Goal: Transaction & Acquisition: Purchase product/service

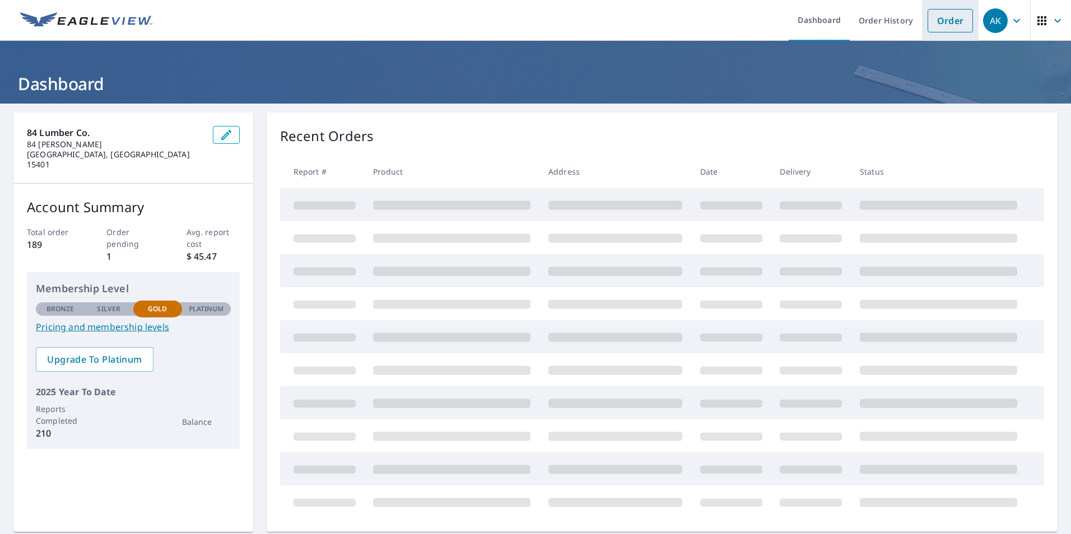
click at [952, 27] on link "Order" at bounding box center [950, 21] width 45 height 24
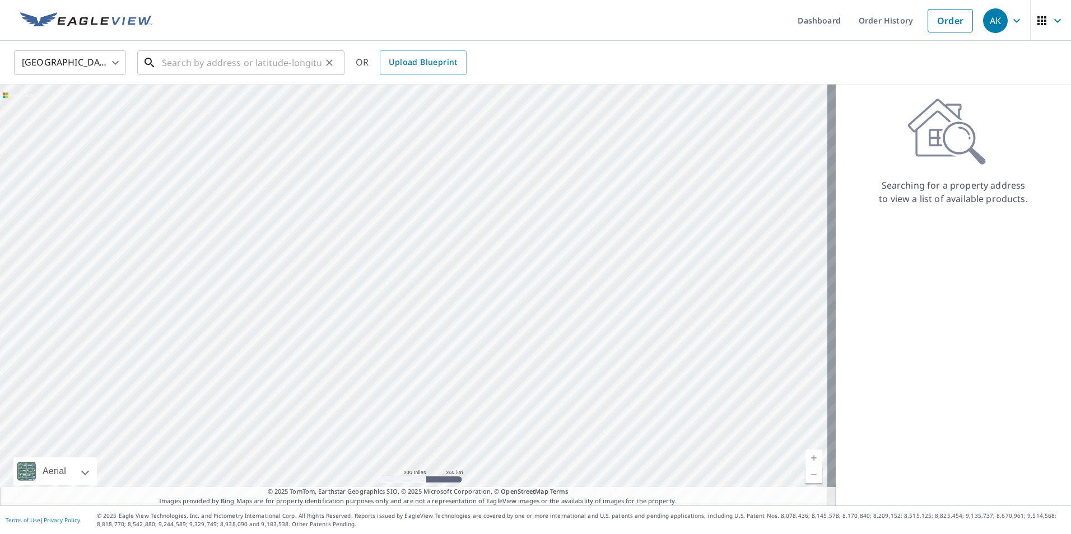
click at [201, 72] on input "text" at bounding box center [242, 62] width 160 height 31
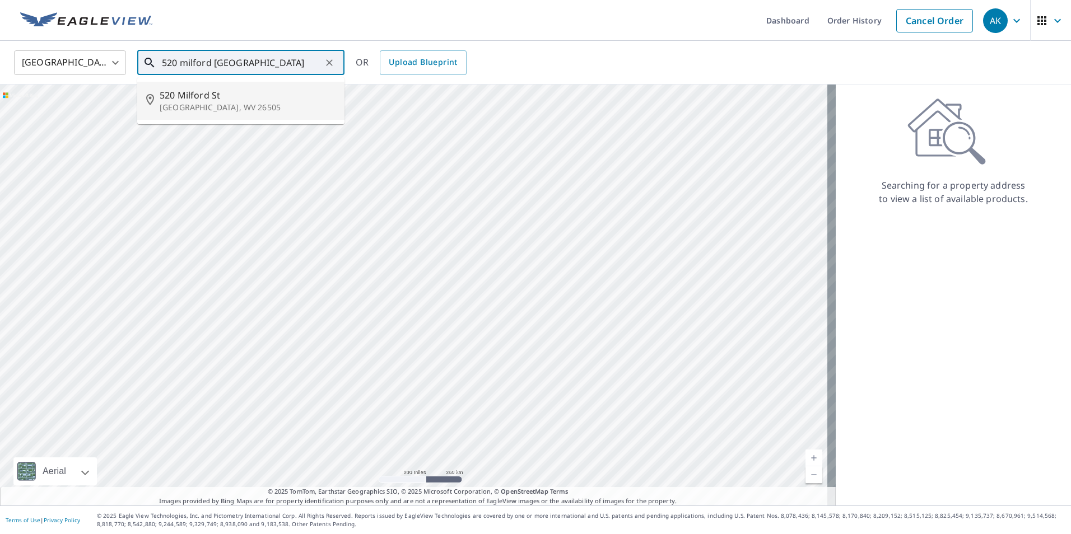
click at [198, 95] on span "520 Milford St" at bounding box center [248, 95] width 176 height 13
type input "[STREET_ADDRESS]"
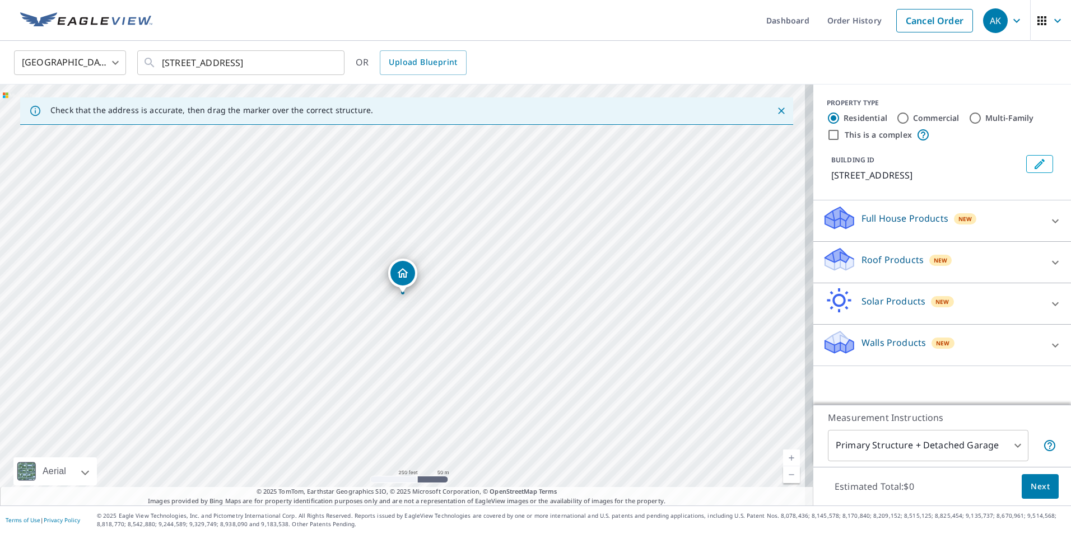
click at [866, 261] on p "Roof Products" at bounding box center [893, 259] width 62 height 13
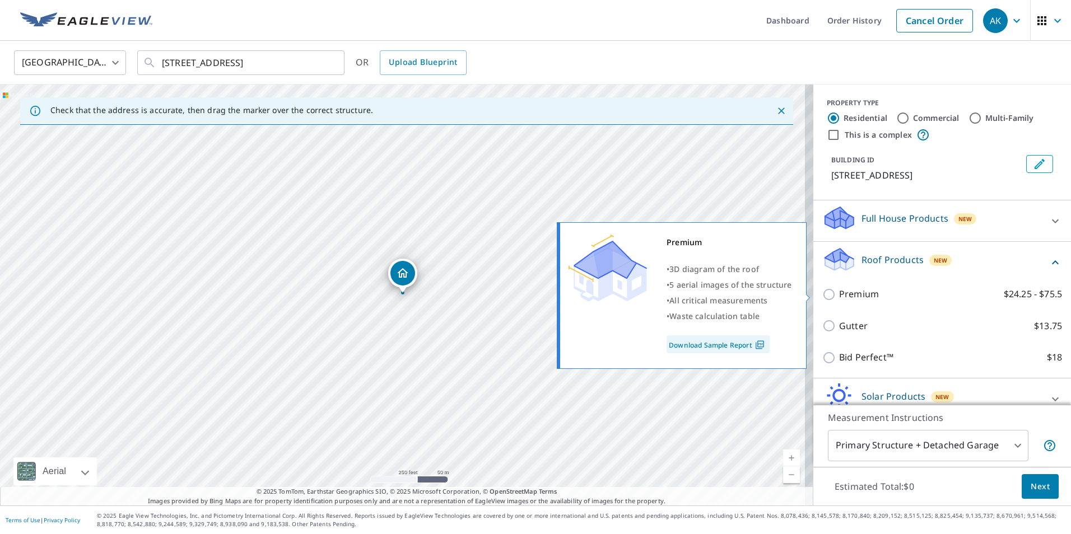
click at [866, 298] on p "Premium" at bounding box center [859, 294] width 40 height 14
click at [839, 298] on input "Premium $24.25 - $75.5" at bounding box center [830, 294] width 17 height 13
checkbox input "true"
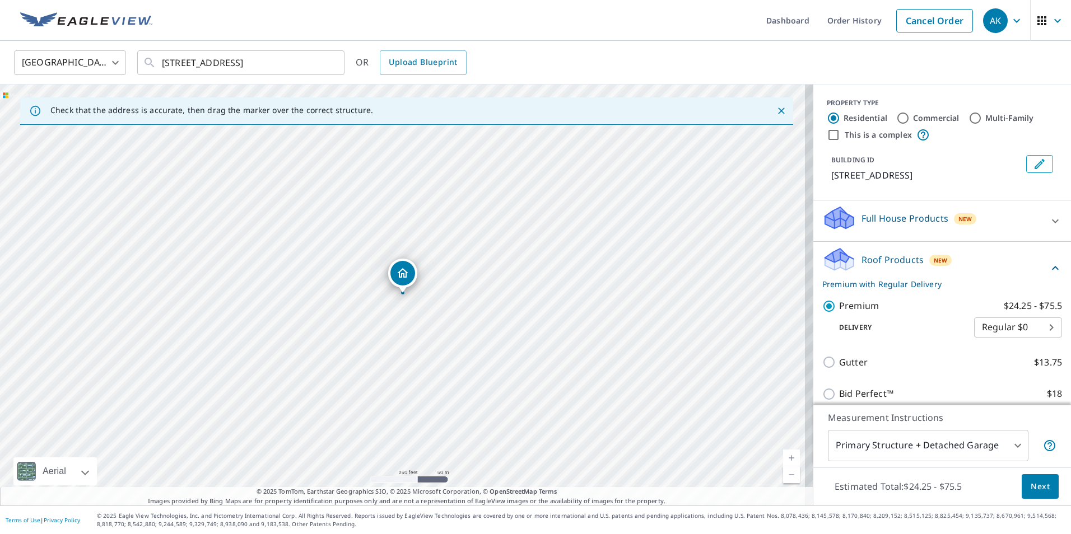
click at [1041, 488] on span "Next" at bounding box center [1040, 487] width 19 height 14
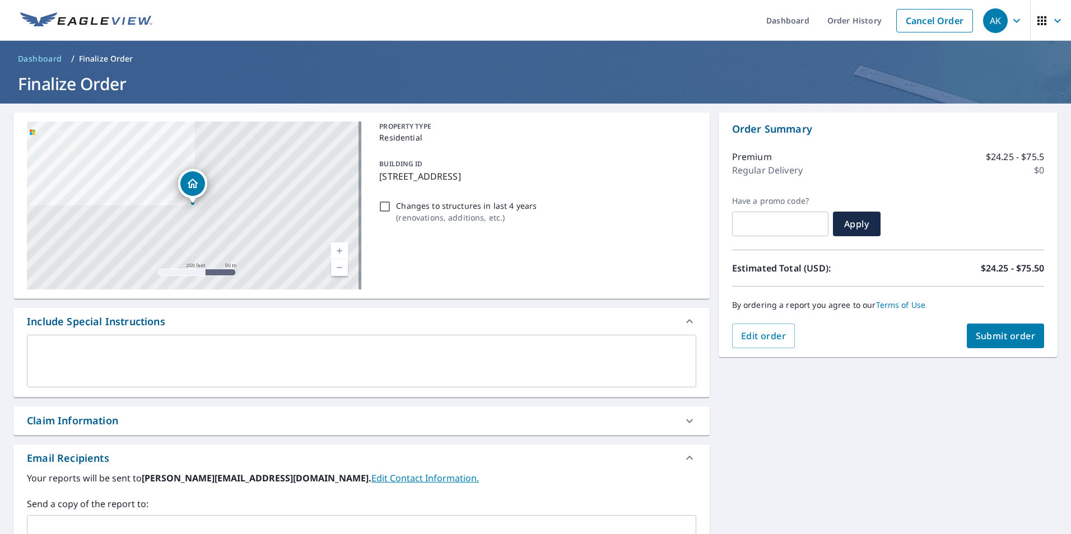
click at [987, 335] on span "Submit order" at bounding box center [1006, 336] width 60 height 12
